Goal: Task Accomplishment & Management: Manage account settings

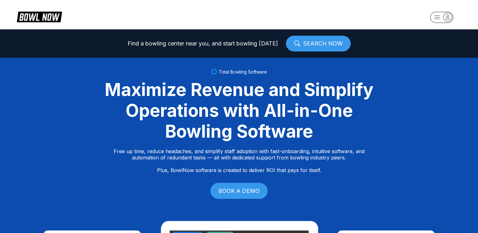
click at [439, 16] on rect "button" at bounding box center [441, 17] width 23 height 11
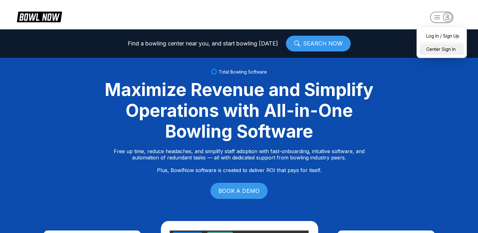
click at [441, 49] on div "Center Sign In" at bounding box center [442, 49] width 44 height 11
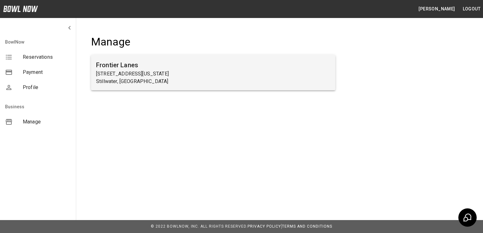
click at [123, 66] on h6 "Frontier Lanes" at bounding box center [213, 65] width 234 height 10
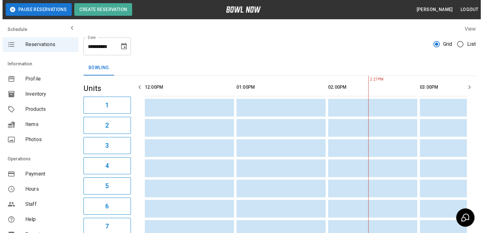
scroll to position [0, 183]
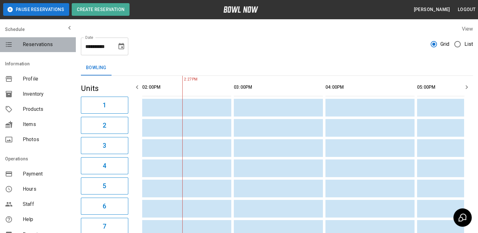
click at [38, 44] on span "Reservations" at bounding box center [47, 45] width 48 height 8
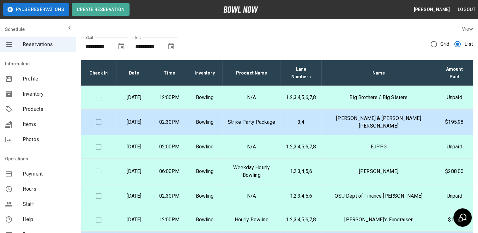
click at [139, 95] on p "Saturday, August 23rd" at bounding box center [133, 98] width 25 height 8
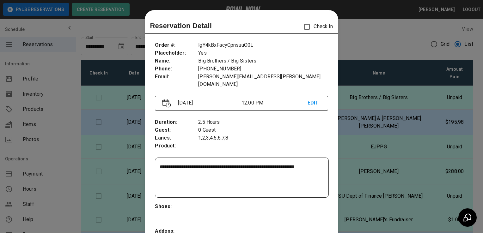
scroll to position [10, 0]
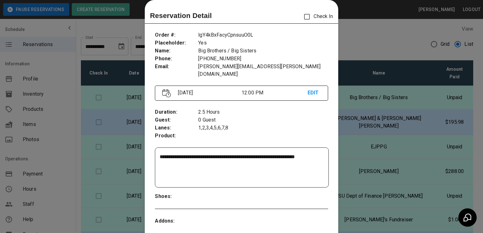
click at [308, 89] on p "EDIT" at bounding box center [314, 93] width 13 height 8
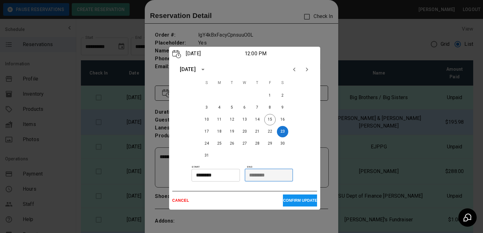
click at [263, 177] on input "********" at bounding box center [267, 175] width 44 height 13
click at [291, 200] on p "CONFIRM UPDATE" at bounding box center [300, 201] width 34 height 4
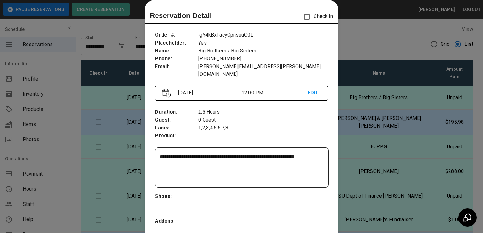
click at [310, 89] on p "EDIT" at bounding box center [314, 93] width 13 height 8
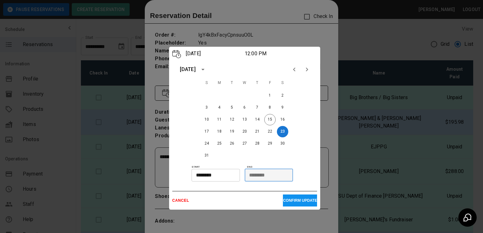
click at [275, 174] on input "********" at bounding box center [267, 175] width 44 height 13
click at [254, 175] on input "********" at bounding box center [267, 175] width 44 height 13
click at [231, 176] on input "********" at bounding box center [214, 175] width 44 height 13
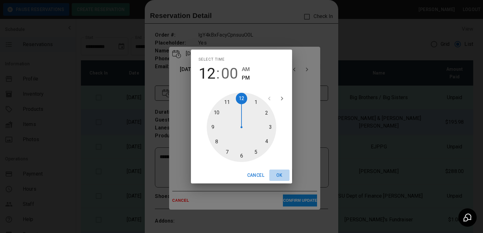
click at [281, 175] on button "OK" at bounding box center [279, 176] width 20 height 12
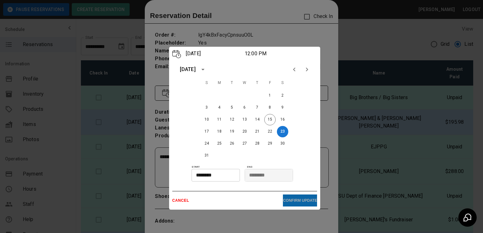
click at [299, 199] on p "CONFIRM UPDATE" at bounding box center [300, 201] width 34 height 4
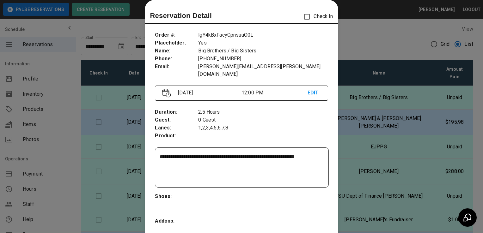
click at [367, 36] on div at bounding box center [241, 116] width 483 height 233
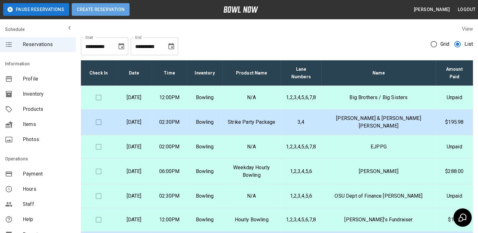
click at [95, 9] on button "Create Reservation" at bounding box center [101, 9] width 58 height 13
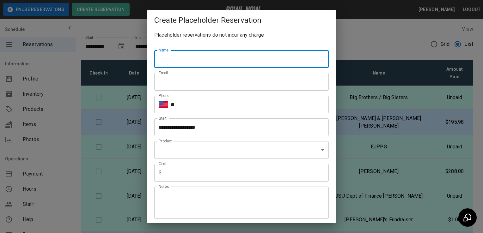
click at [169, 56] on input "Name" at bounding box center [241, 59] width 174 height 18
type input "**********"
click at [180, 81] on input "Email" at bounding box center [241, 82] width 174 height 18
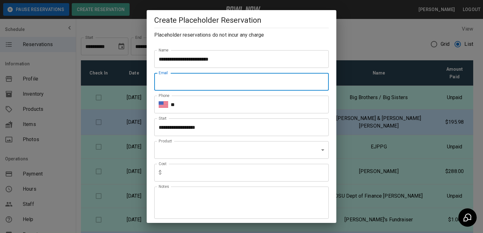
click at [180, 81] on input "Email" at bounding box center [241, 82] width 174 height 18
type input "**********"
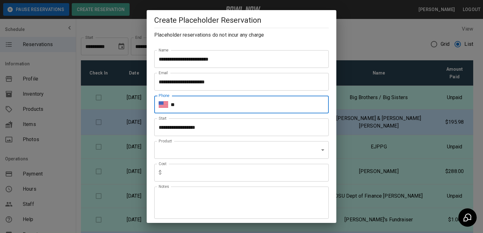
click at [187, 104] on input "**" at bounding box center [250, 105] width 158 height 18
type input "**********"
click at [215, 130] on input "**********" at bounding box center [239, 128] width 170 height 18
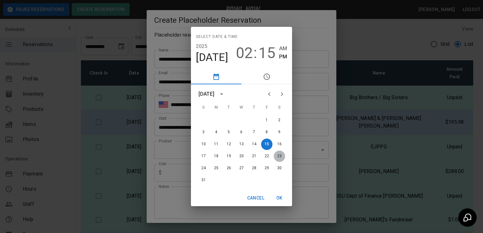
click at [278, 155] on button "23" at bounding box center [279, 156] width 11 height 11
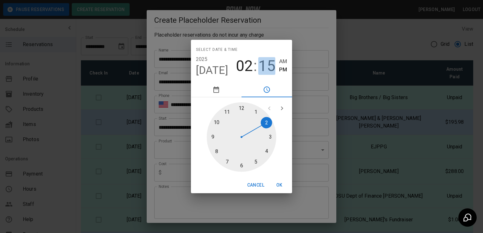
click at [269, 64] on span "15" at bounding box center [266, 66] width 17 height 18
click at [240, 162] on div at bounding box center [242, 137] width 70 height 70
type input "**********"
click at [284, 69] on span "PM" at bounding box center [283, 69] width 8 height 9
click at [279, 185] on button "OK" at bounding box center [279, 186] width 20 height 12
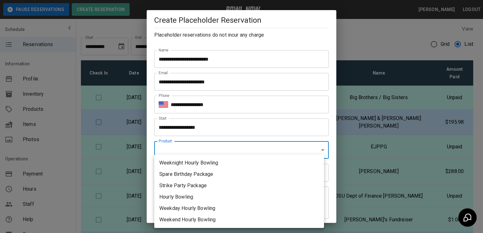
click at [318, 148] on body "**********" at bounding box center [241, 155] width 483 height 311
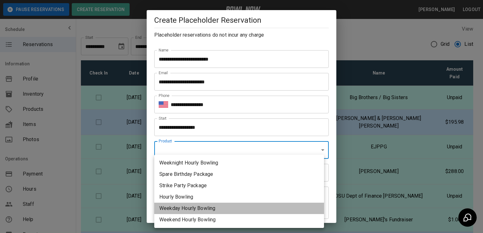
click at [181, 207] on li "Weekday Hourly Bowling" at bounding box center [239, 208] width 170 height 11
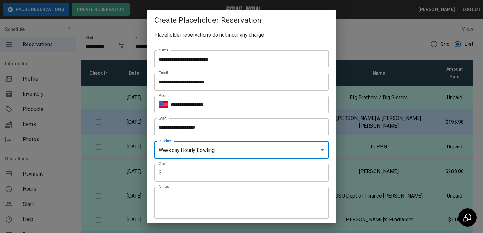
click at [318, 149] on body "**********" at bounding box center [241, 155] width 483 height 311
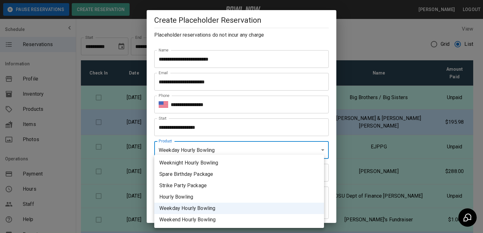
click at [176, 221] on li "Weekend Hourly Bowling" at bounding box center [239, 219] width 170 height 11
type input "**********"
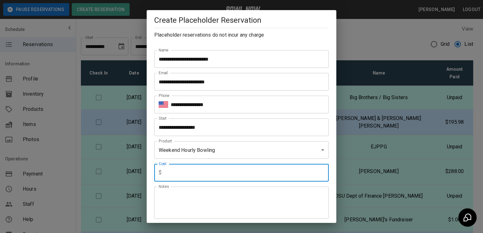
click at [291, 176] on input "text" at bounding box center [246, 173] width 165 height 18
type input "*"
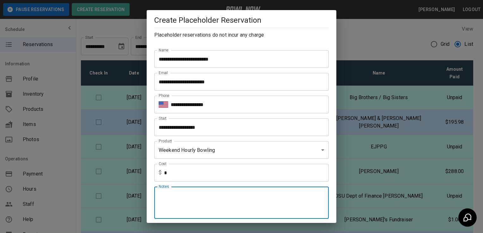
click at [284, 193] on textarea "Notes" at bounding box center [242, 203] width 166 height 22
type textarea "**********"
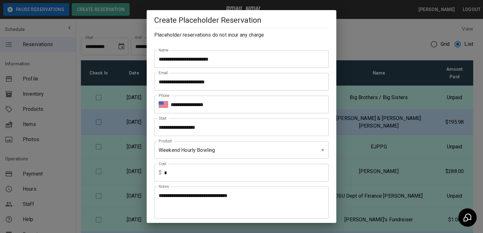
scroll to position [156, 0]
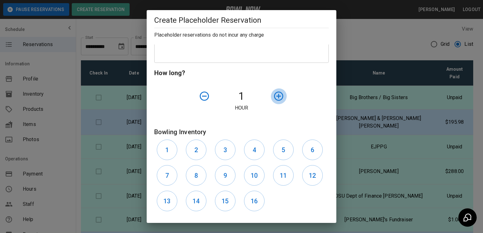
click at [275, 95] on icon "button" at bounding box center [278, 96] width 11 height 11
drag, startPoint x: 166, startPoint y: 151, endPoint x: 193, endPoint y: 151, distance: 27.8
click at [193, 151] on div "1 2 3 4 5 6 7 8 9 10 11 12 13 14 15 16" at bounding box center [241, 175] width 174 height 77
drag, startPoint x: 193, startPoint y: 151, endPoint x: 228, endPoint y: 154, distance: 34.2
click at [228, 154] on div "1 2 3 4 5 6 7 8 9 10 11 12 13 14 15 16" at bounding box center [241, 175] width 174 height 77
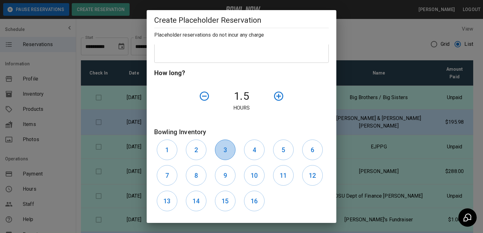
click at [228, 154] on button "3" at bounding box center [225, 150] width 21 height 21
click at [253, 152] on h6 "4" at bounding box center [254, 150] width 3 height 10
click at [282, 150] on h6 "5" at bounding box center [283, 150] width 3 height 10
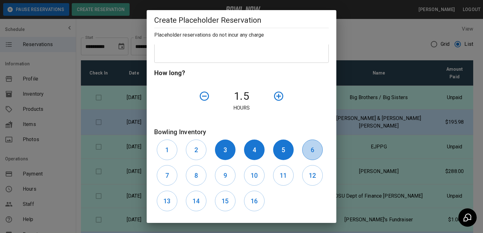
click at [311, 152] on h6 "6" at bounding box center [312, 150] width 3 height 10
drag, startPoint x: 166, startPoint y: 172, endPoint x: 196, endPoint y: 176, distance: 30.3
click at [196, 176] on div "1 2 3 4 5 6 7 8 9 10 11 12 13 14 15 16" at bounding box center [241, 175] width 174 height 77
click at [196, 176] on h6 "8" at bounding box center [195, 176] width 3 height 10
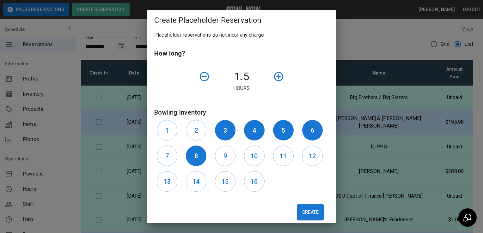
scroll to position [184, 0]
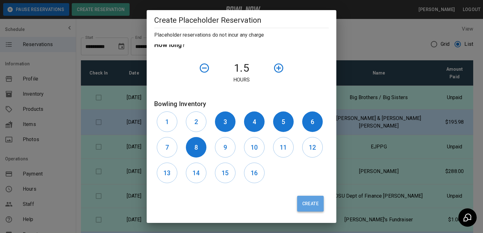
click at [309, 202] on button "Create" at bounding box center [310, 204] width 27 height 16
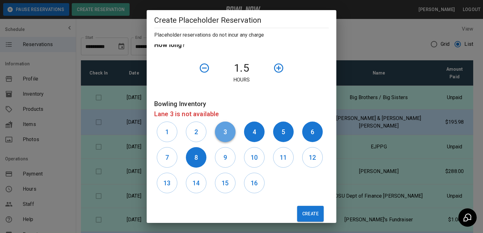
click at [224, 132] on h6 "3" at bounding box center [224, 132] width 3 height 10
click at [308, 216] on button "Create" at bounding box center [310, 214] width 27 height 16
click at [364, 34] on div "**********" at bounding box center [241, 116] width 483 height 233
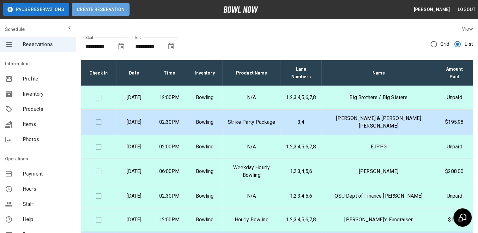
click at [98, 9] on button "Create Reservation" at bounding box center [101, 9] width 58 height 13
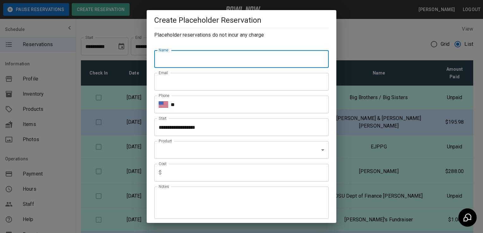
click at [187, 60] on input "Name" at bounding box center [241, 59] width 174 height 18
type input "**********"
type input "*"
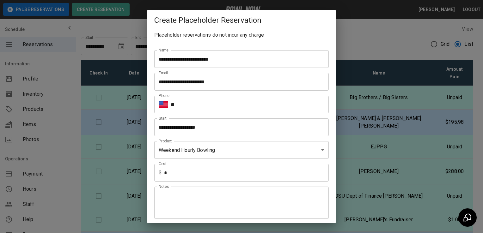
scroll to position [156, 0]
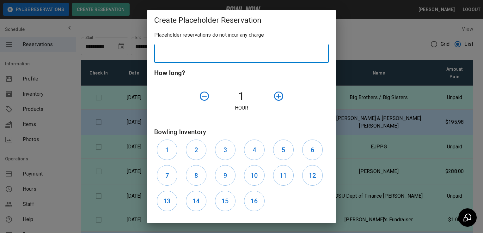
click at [238, 46] on textarea "Notes" at bounding box center [242, 47] width 166 height 22
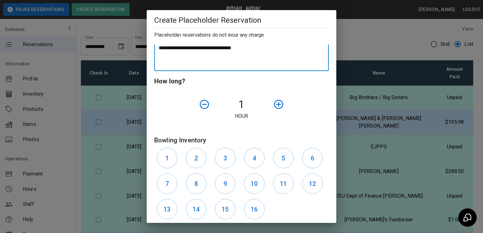
type textarea "**********"
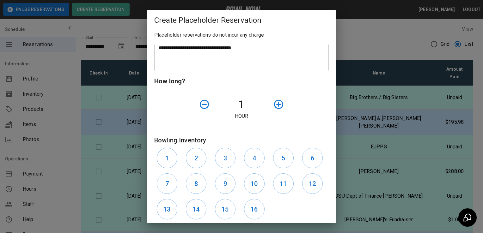
scroll to position [0, 0]
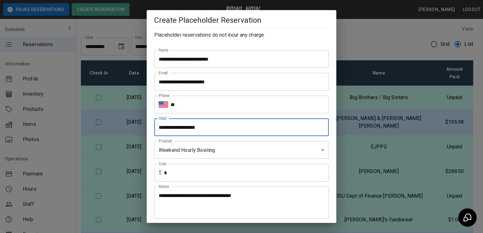
click at [196, 128] on input "**********" at bounding box center [239, 128] width 170 height 18
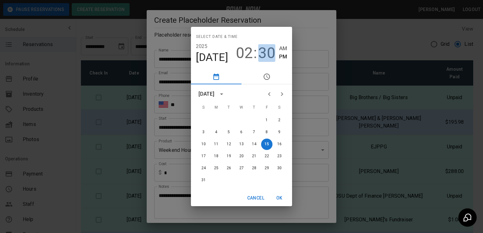
click at [264, 52] on span "30" at bounding box center [266, 53] width 17 height 18
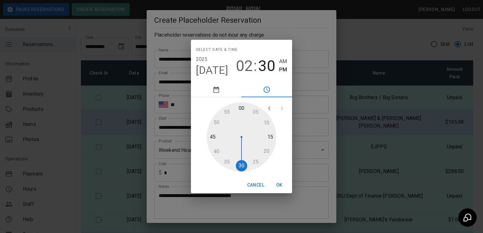
click at [210, 134] on div at bounding box center [242, 137] width 70 height 70
type input "**********"
click at [279, 185] on button "OK" at bounding box center [279, 186] width 20 height 12
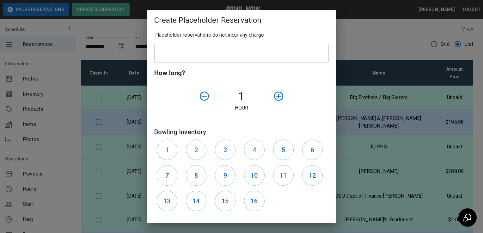
scroll to position [184, 0]
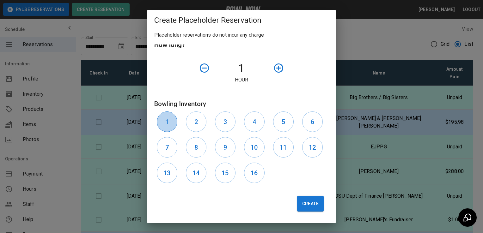
click at [168, 118] on h6 "1" at bounding box center [166, 122] width 3 height 10
drag, startPoint x: 200, startPoint y: 120, endPoint x: 225, endPoint y: 122, distance: 25.3
click at [225, 122] on div "1 2 3 4 5 6 7 8 9 10 11 12 13 14 15 16" at bounding box center [241, 147] width 174 height 77
click at [225, 122] on h6 "3" at bounding box center [224, 122] width 3 height 10
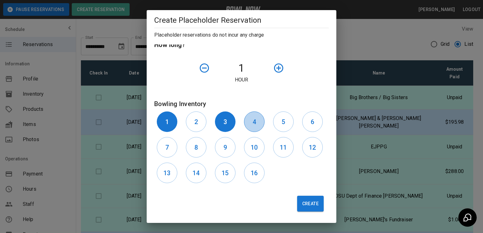
click at [253, 120] on h6 "4" at bounding box center [254, 122] width 3 height 10
click at [198, 119] on button "2" at bounding box center [196, 122] width 21 height 21
click at [281, 117] on button "5" at bounding box center [283, 122] width 21 height 21
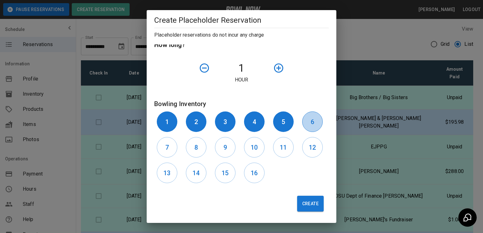
click at [311, 120] on h6 "6" at bounding box center [312, 122] width 3 height 10
click at [168, 146] on h6 "7" at bounding box center [166, 148] width 3 height 10
click at [199, 145] on button "8" at bounding box center [196, 147] width 21 height 21
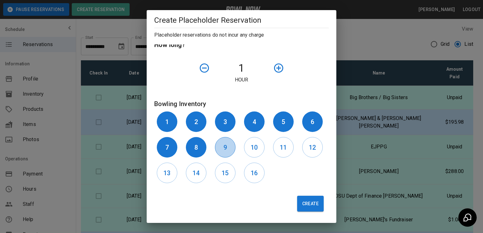
click at [217, 144] on button "9" at bounding box center [225, 147] width 21 height 21
click at [247, 144] on button "10" at bounding box center [254, 147] width 21 height 21
click at [285, 141] on button "11" at bounding box center [283, 147] width 21 height 21
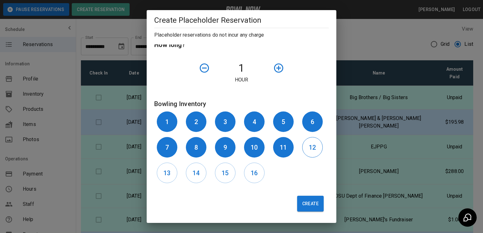
click at [304, 145] on button "12" at bounding box center [312, 147] width 21 height 21
click at [171, 171] on button "13" at bounding box center [167, 173] width 21 height 21
drag, startPoint x: 195, startPoint y: 170, endPoint x: 205, endPoint y: 170, distance: 10.1
click at [196, 171] on h6 "14" at bounding box center [196, 173] width 7 height 10
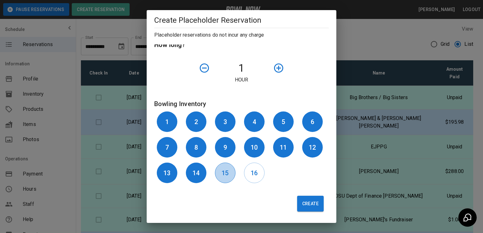
drag, startPoint x: 221, startPoint y: 172, endPoint x: 233, endPoint y: 170, distance: 12.2
click at [222, 172] on h6 "15" at bounding box center [225, 173] width 7 height 10
click at [254, 173] on h6 "16" at bounding box center [254, 173] width 7 height 10
click at [304, 201] on button "Create" at bounding box center [310, 204] width 27 height 16
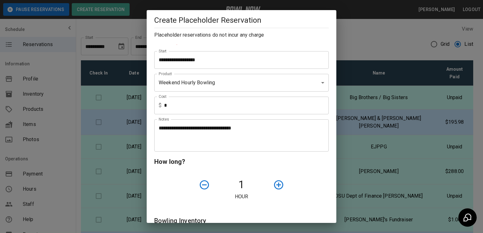
scroll to position [33, 0]
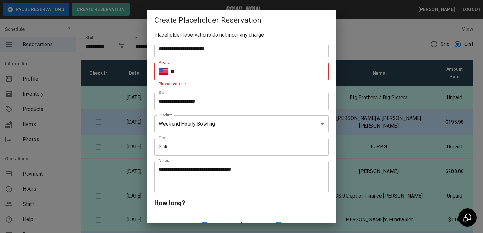
click at [187, 69] on input "**" at bounding box center [250, 72] width 158 height 18
type input "**********"
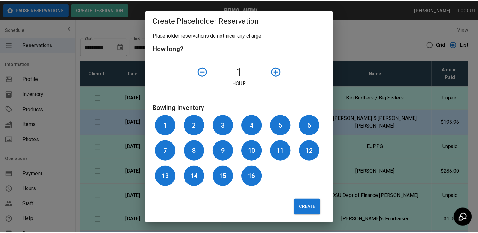
scroll to position [184, 0]
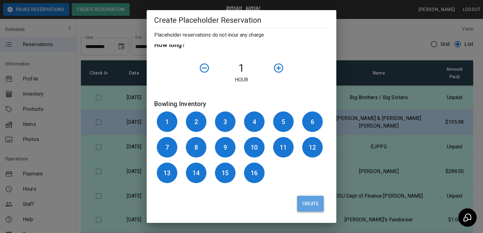
click at [302, 204] on button "Create" at bounding box center [310, 204] width 27 height 16
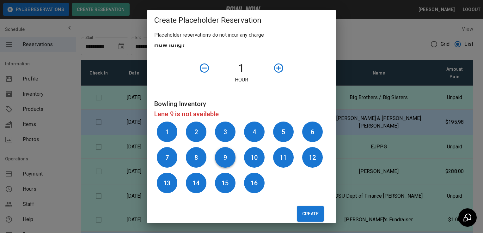
click at [228, 152] on button "9" at bounding box center [225, 157] width 21 height 21
click at [306, 213] on button "Create" at bounding box center [310, 214] width 27 height 16
click at [256, 154] on button "10" at bounding box center [254, 157] width 21 height 21
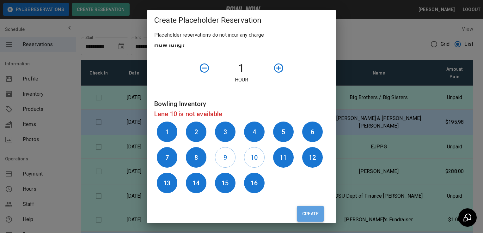
click at [314, 212] on button "Create" at bounding box center [310, 214] width 27 height 16
click at [281, 155] on h6 "11" at bounding box center [283, 158] width 7 height 10
click at [304, 212] on button "Create" at bounding box center [310, 214] width 27 height 16
click at [309, 156] on h6 "12" at bounding box center [312, 158] width 7 height 10
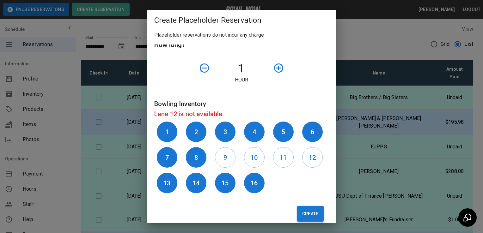
click at [307, 212] on button "Create" at bounding box center [310, 214] width 27 height 16
click at [167, 181] on h6 "13" at bounding box center [166, 183] width 7 height 10
click at [307, 214] on button "Create" at bounding box center [310, 214] width 27 height 16
click at [196, 181] on h6 "14" at bounding box center [196, 183] width 7 height 10
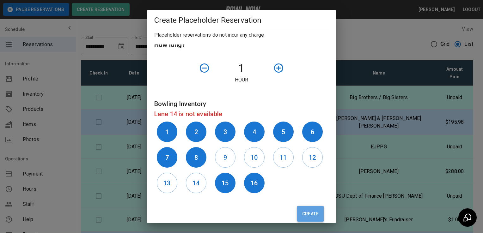
click at [307, 214] on button "Create" at bounding box center [310, 214] width 27 height 16
click at [228, 184] on button "15" at bounding box center [225, 183] width 21 height 21
click at [307, 214] on button "Create" at bounding box center [310, 214] width 27 height 16
click at [253, 181] on h6 "16" at bounding box center [254, 183] width 7 height 10
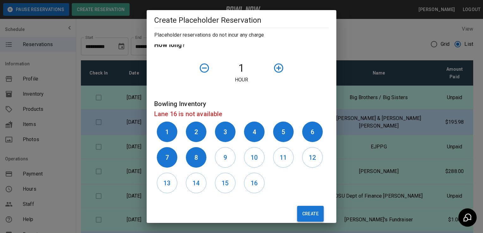
click at [312, 214] on button "Create" at bounding box center [310, 214] width 27 height 16
type input "**"
type input "**********"
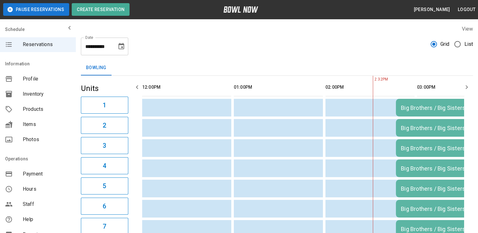
scroll to position [0, 183]
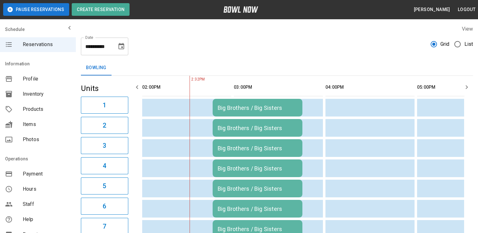
click at [255, 111] on div "Big Brothers / Big Sisters" at bounding box center [258, 108] width 80 height 7
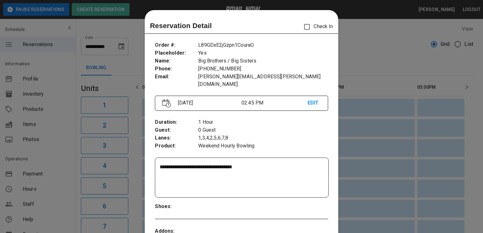
scroll to position [10, 0]
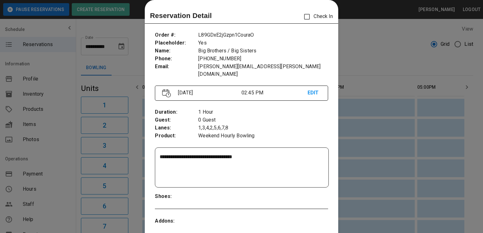
click at [308, 89] on p "EDIT" at bounding box center [314, 93] width 13 height 8
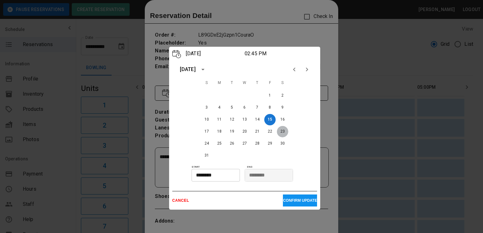
click at [283, 129] on button "23" at bounding box center [282, 131] width 11 height 11
click at [185, 199] on p "CANCEL" at bounding box center [227, 201] width 111 height 4
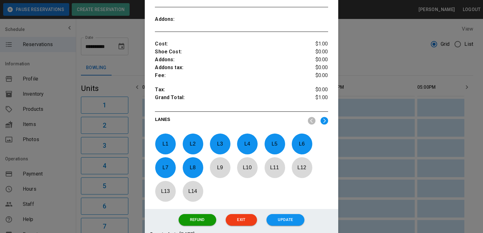
scroll to position [246, 0]
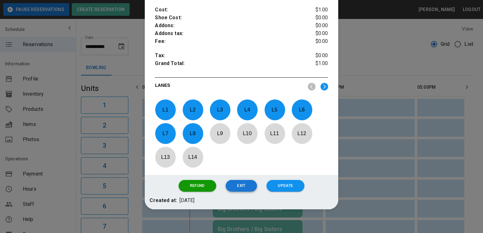
click at [241, 180] on button "Exit" at bounding box center [241, 186] width 31 height 12
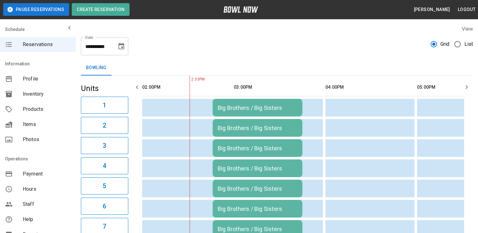
click at [283, 106] on div "Big Brothers / Big Sisters" at bounding box center [258, 108] width 80 height 7
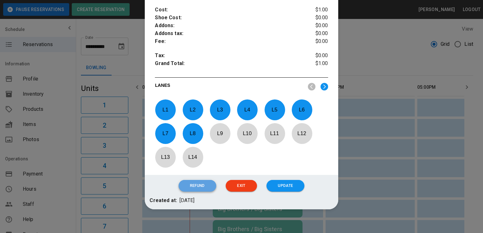
click at [205, 180] on button "Refund" at bounding box center [198, 186] width 38 height 12
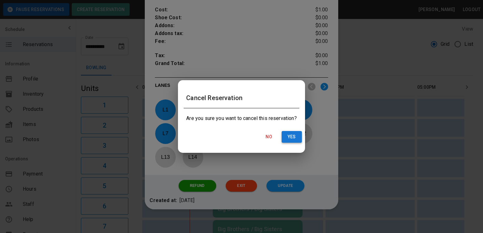
click at [288, 136] on button "Yes" at bounding box center [292, 137] width 20 height 12
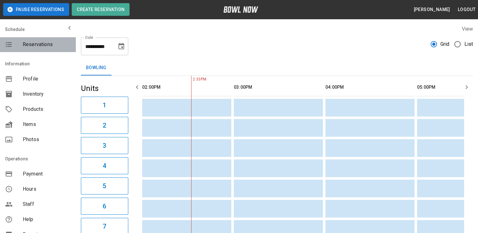
click at [41, 44] on span "Reservations" at bounding box center [47, 45] width 48 height 8
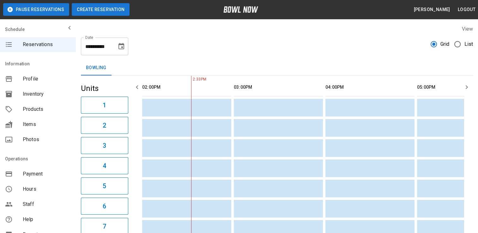
click at [101, 6] on button "Create Reservation" at bounding box center [101, 9] width 58 height 13
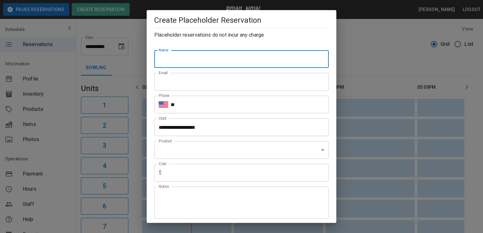
click at [200, 61] on input "Name" at bounding box center [241, 59] width 174 height 18
type input "**********"
type input "*"
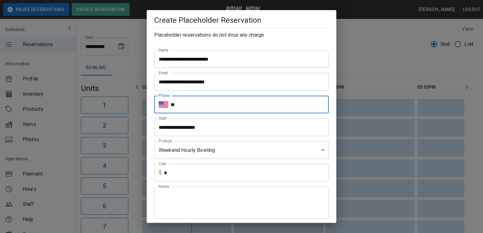
click at [204, 105] on input "**" at bounding box center [250, 105] width 158 height 18
type input "**********"
click at [229, 130] on input "**********" at bounding box center [239, 128] width 170 height 18
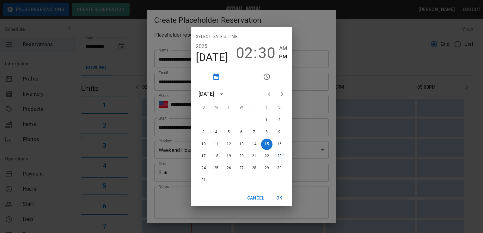
click at [281, 154] on button "23" at bounding box center [279, 156] width 11 height 11
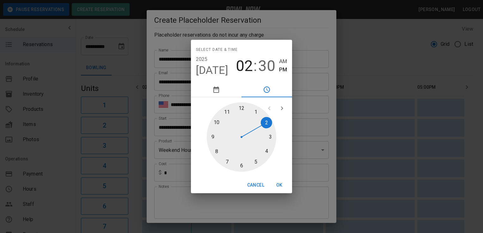
type input "**********"
click at [266, 63] on span "30" at bounding box center [266, 66] width 17 height 18
click at [278, 185] on button "OK" at bounding box center [279, 186] width 20 height 12
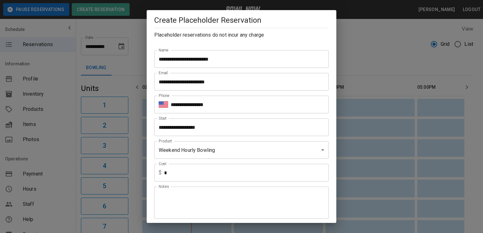
scroll to position [156, 0]
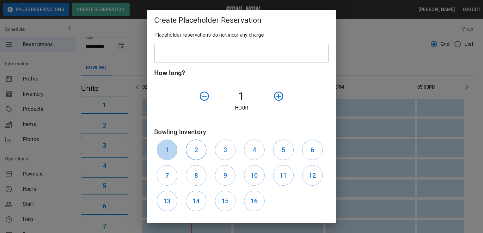
drag, startPoint x: 173, startPoint y: 148, endPoint x: 191, endPoint y: 147, distance: 18.0
click at [173, 148] on button "1" at bounding box center [167, 150] width 21 height 21
click at [201, 147] on button "2" at bounding box center [196, 150] width 21 height 21
click at [225, 149] on h6 "3" at bounding box center [224, 150] width 3 height 10
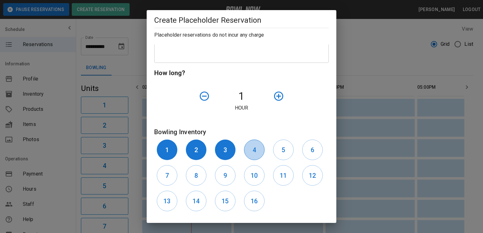
click at [248, 151] on button "4" at bounding box center [254, 150] width 21 height 21
click at [282, 149] on h6 "5" at bounding box center [283, 150] width 3 height 10
drag, startPoint x: 303, startPoint y: 153, endPoint x: 261, endPoint y: 166, distance: 43.8
click at [302, 153] on button "6" at bounding box center [312, 150] width 21 height 21
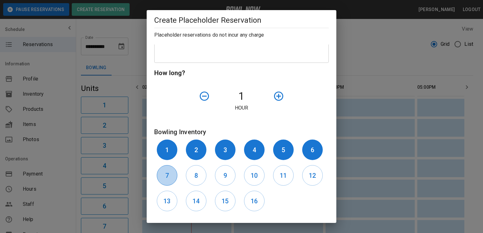
click at [165, 172] on button "7" at bounding box center [167, 175] width 21 height 21
click at [195, 172] on h6 "8" at bounding box center [195, 176] width 3 height 10
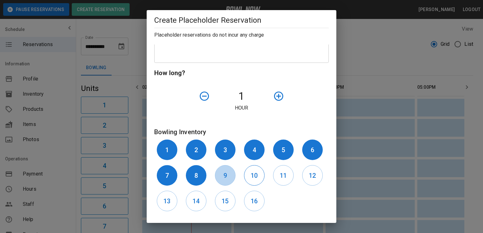
drag, startPoint x: 223, startPoint y: 172, endPoint x: 247, endPoint y: 171, distance: 23.1
click at [225, 172] on h6 "9" at bounding box center [224, 176] width 3 height 10
drag, startPoint x: 253, startPoint y: 173, endPoint x: 267, endPoint y: 172, distance: 14.9
click at [253, 173] on h6 "10" at bounding box center [254, 176] width 7 height 10
drag, startPoint x: 281, startPoint y: 173, endPoint x: 291, endPoint y: 173, distance: 10.1
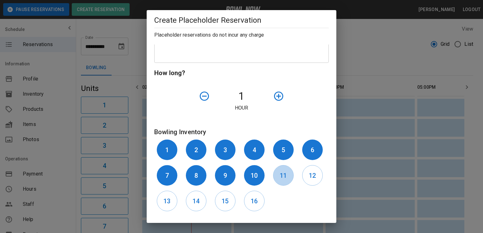
click at [281, 173] on h6 "11" at bounding box center [283, 176] width 7 height 10
click at [309, 176] on h6 "12" at bounding box center [312, 176] width 7 height 10
click at [169, 199] on h6 "13" at bounding box center [166, 201] width 7 height 10
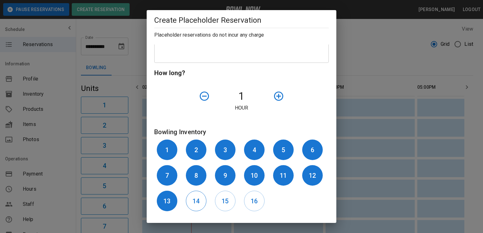
click at [197, 200] on h6 "14" at bounding box center [196, 201] width 7 height 10
click at [226, 199] on h6 "15" at bounding box center [225, 201] width 7 height 10
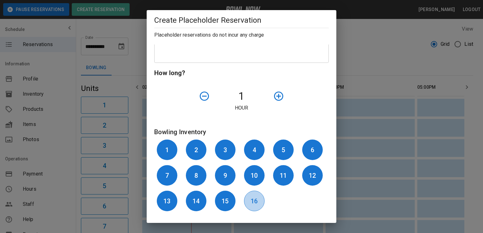
click at [251, 200] on h6 "16" at bounding box center [254, 201] width 7 height 10
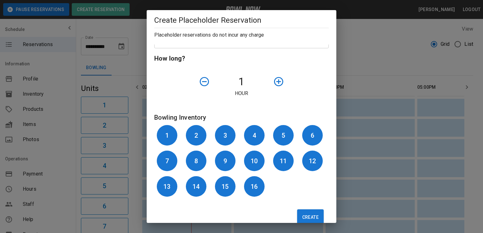
scroll to position [184, 0]
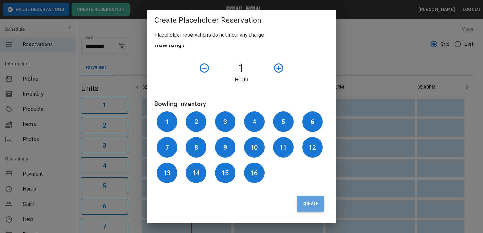
click at [300, 202] on button "Create" at bounding box center [310, 204] width 27 height 16
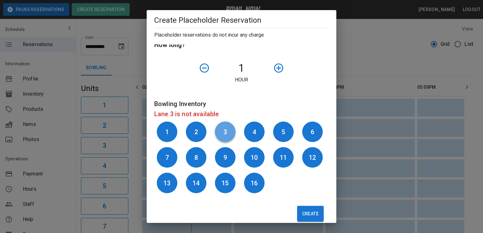
click at [222, 125] on button "3" at bounding box center [225, 132] width 21 height 21
click at [305, 208] on button "Create" at bounding box center [310, 214] width 27 height 16
click at [253, 132] on h6 "4" at bounding box center [254, 132] width 3 height 10
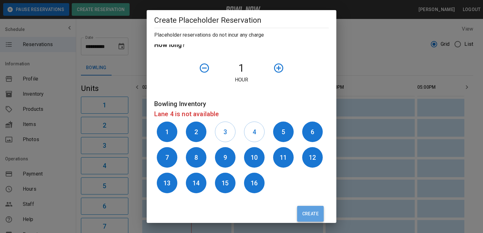
click at [307, 212] on button "Create" at bounding box center [310, 214] width 27 height 16
drag, startPoint x: 217, startPoint y: 156, endPoint x: 240, endPoint y: 155, distance: 23.7
click at [217, 156] on button "9" at bounding box center [225, 157] width 21 height 21
click at [251, 155] on h6 "10" at bounding box center [254, 158] width 7 height 10
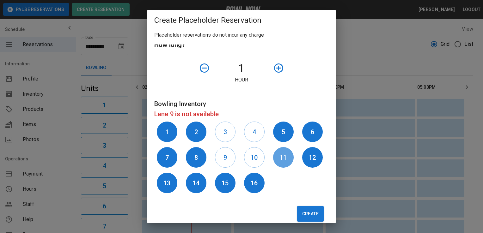
drag, startPoint x: 281, startPoint y: 156, endPoint x: 296, endPoint y: 155, distance: 15.2
click at [282, 156] on h6 "11" at bounding box center [283, 158] width 7 height 10
drag, startPoint x: 310, startPoint y: 155, endPoint x: 267, endPoint y: 168, distance: 45.7
click at [309, 155] on h6 "12" at bounding box center [312, 158] width 7 height 10
drag, startPoint x: 251, startPoint y: 177, endPoint x: 246, endPoint y: 178, distance: 5.5
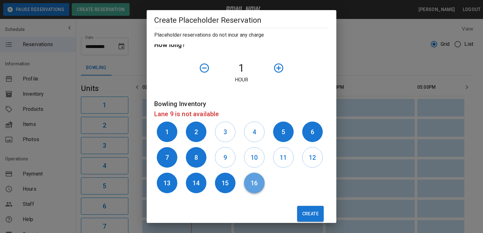
click at [249, 177] on button "16" at bounding box center [254, 183] width 21 height 21
click at [222, 181] on h6 "15" at bounding box center [225, 183] width 7 height 10
drag, startPoint x: 197, startPoint y: 184, endPoint x: 184, endPoint y: 183, distance: 12.7
click at [196, 184] on h6 "14" at bounding box center [196, 183] width 7 height 10
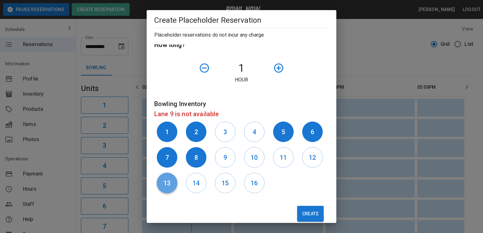
drag, startPoint x: 171, startPoint y: 179, endPoint x: 207, endPoint y: 191, distance: 38.0
click at [171, 179] on button "13" at bounding box center [167, 183] width 21 height 21
click at [307, 212] on button "Create" at bounding box center [310, 214] width 27 height 16
type input "**"
type input "**********"
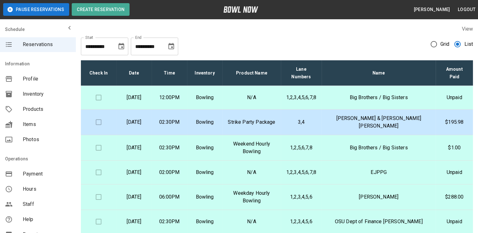
click at [147, 144] on p "Saturday, August 23rd" at bounding box center [133, 148] width 25 height 8
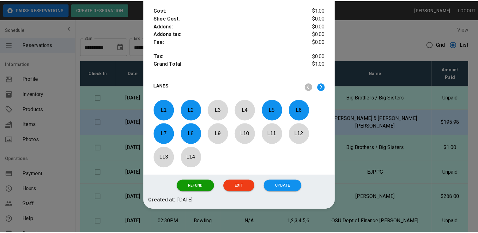
scroll to position [215, 0]
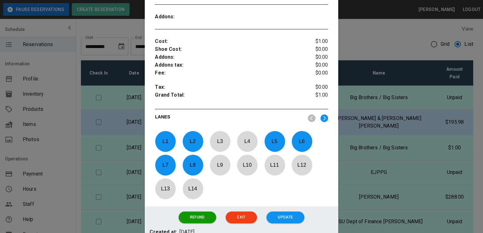
click at [369, 135] on div at bounding box center [241, 116] width 483 height 233
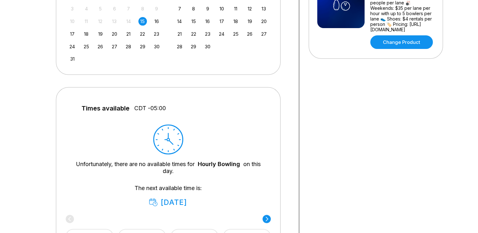
scroll to position [158, 0]
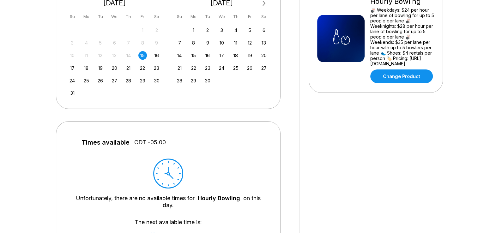
click at [142, 53] on div "15" at bounding box center [142, 55] width 9 height 9
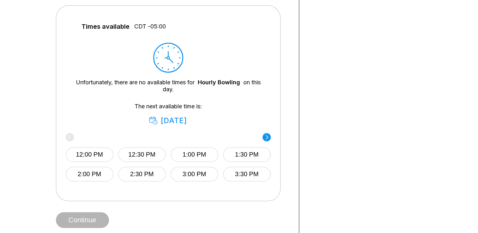
scroll to position [284, 0]
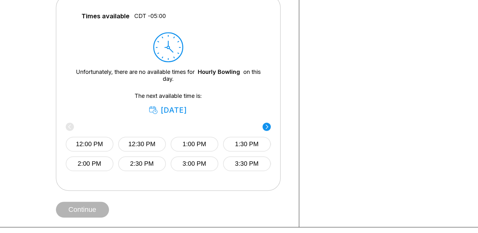
click at [268, 124] on circle at bounding box center [267, 127] width 8 height 8
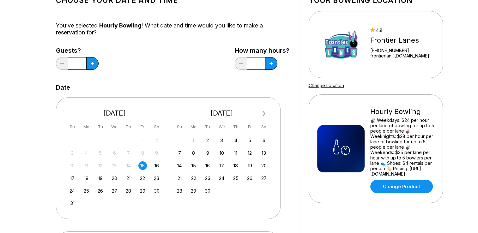
scroll to position [0, 0]
